Goal: Task Accomplishment & Management: Complete application form

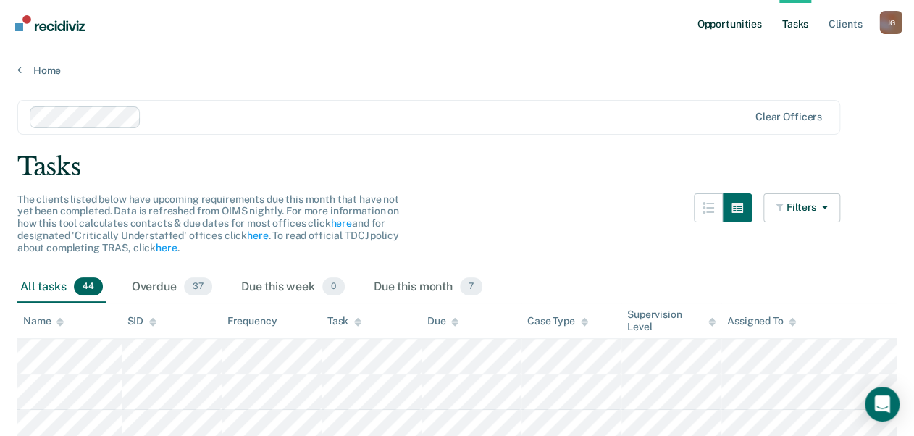
click at [717, 20] on link "Opportunities" at bounding box center [729, 23] width 70 height 46
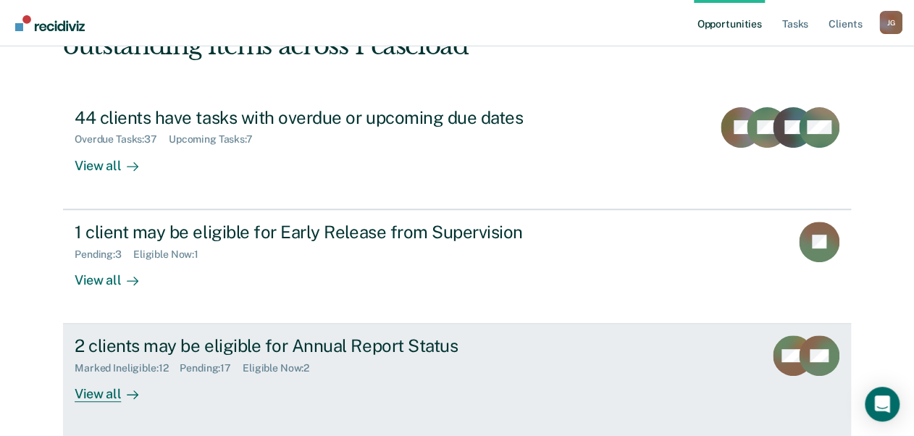
scroll to position [180, 0]
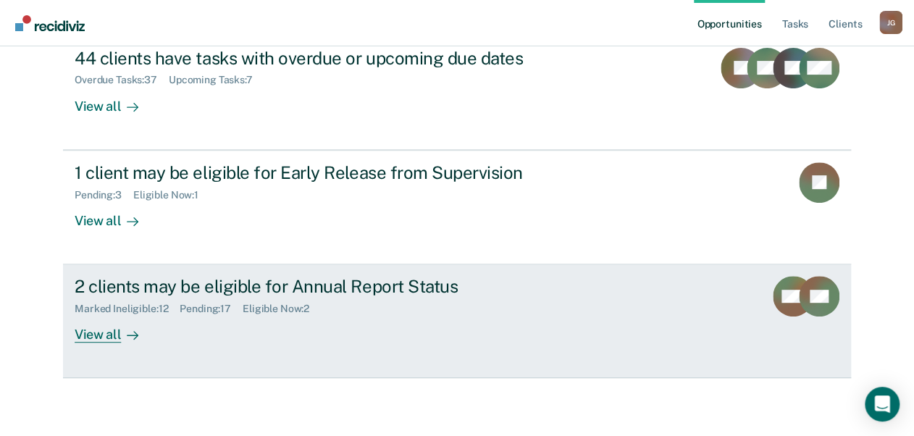
click at [89, 331] on div "View all" at bounding box center [115, 329] width 81 height 28
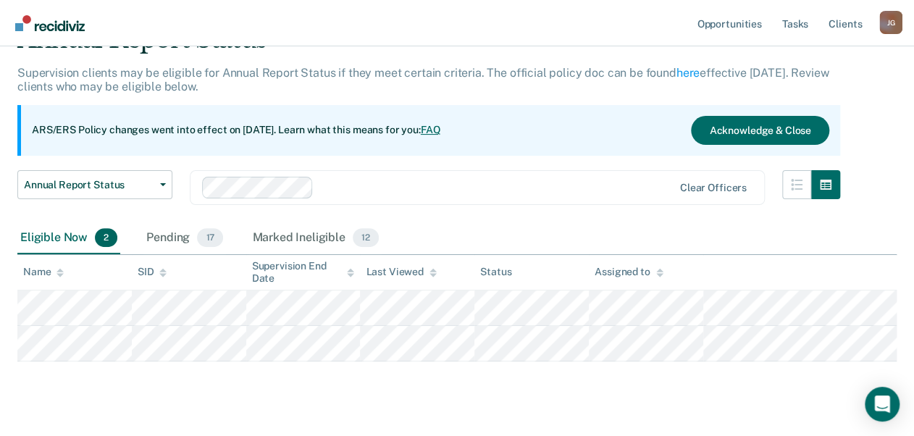
scroll to position [104, 0]
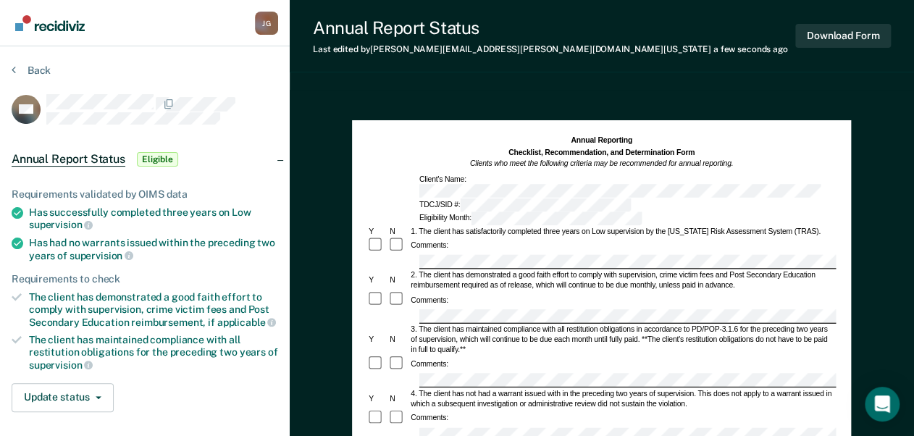
click at [464, 291] on div "Comments:" at bounding box center [601, 299] width 469 height 17
click at [829, 34] on button "Download Form" at bounding box center [843, 36] width 96 height 24
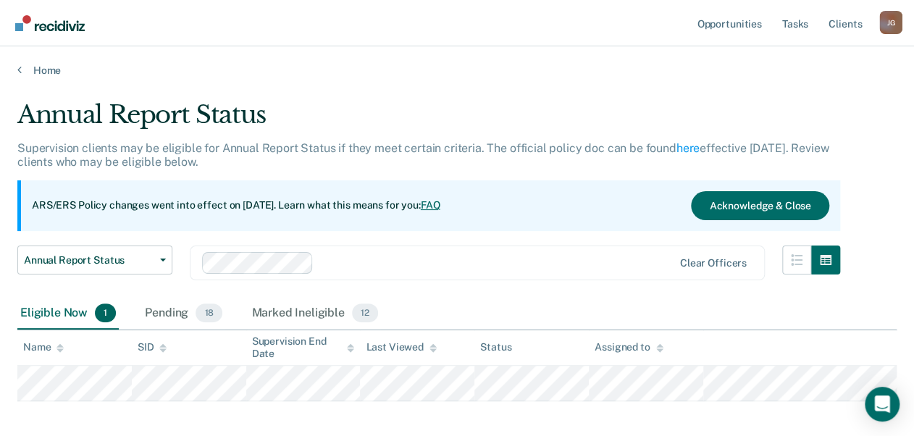
scroll to position [68, 0]
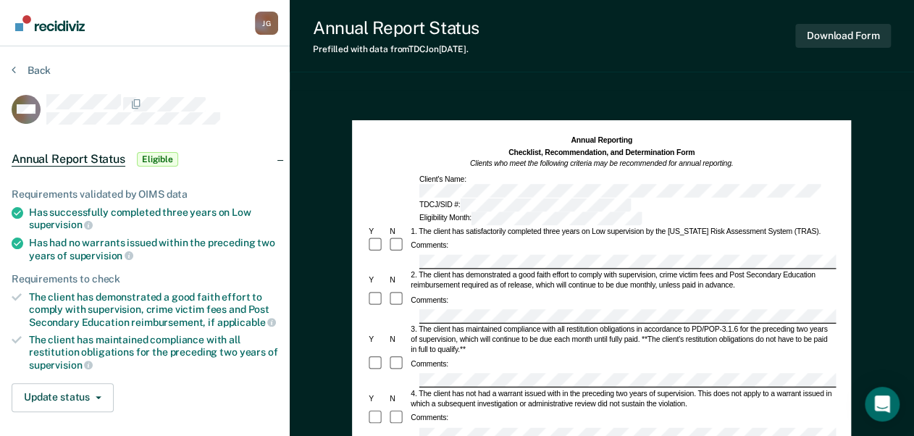
click at [457, 237] on div "Comments:" at bounding box center [601, 245] width 469 height 17
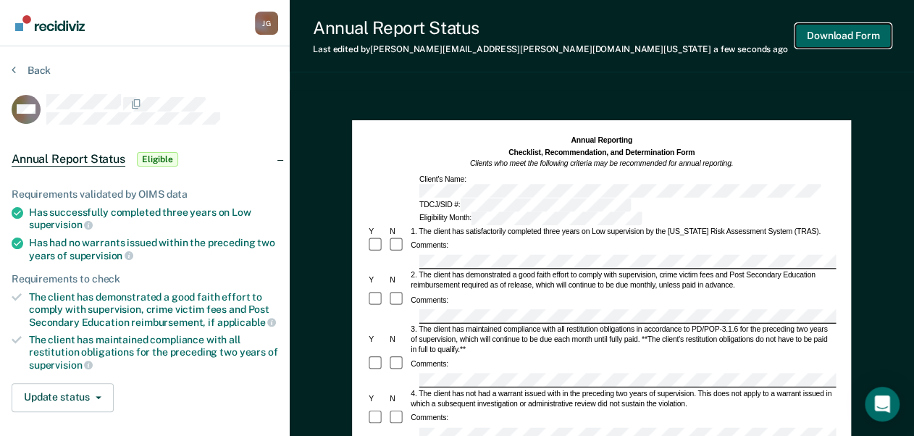
click at [843, 37] on button "Download Form" at bounding box center [843, 36] width 96 height 24
